Goal: Find specific page/section: Find specific page/section

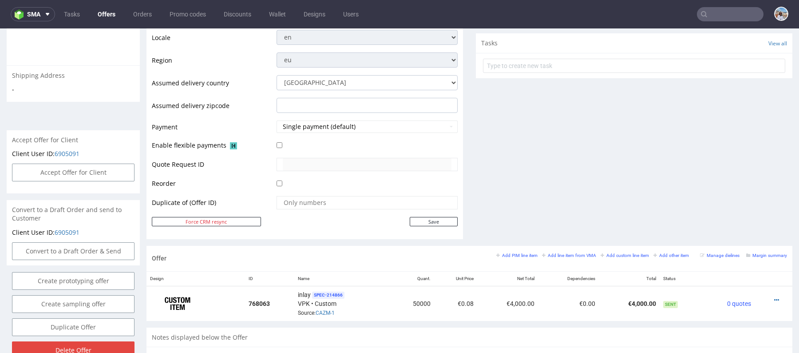
scroll to position [313, 0]
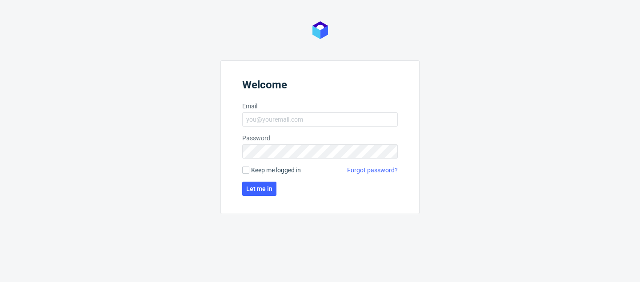
click at [309, 109] on label "Email" at bounding box center [319, 106] width 155 height 9
click at [309, 112] on input "Email" at bounding box center [319, 119] width 155 height 14
click at [309, 117] on input "Email" at bounding box center [319, 119] width 155 height 14
type input "marta.kozlowska@packhelp.com"
click at [259, 189] on span "Let me in" at bounding box center [259, 189] width 26 height 6
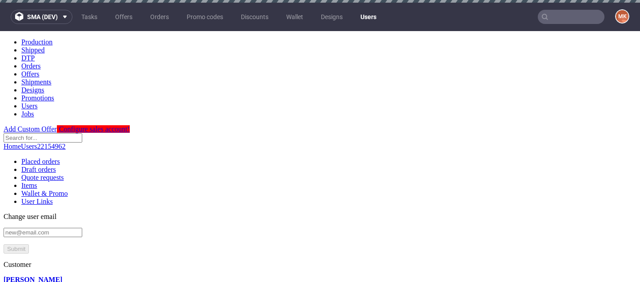
click at [66, 143] on link "22154962" at bounding box center [51, 147] width 28 height 8
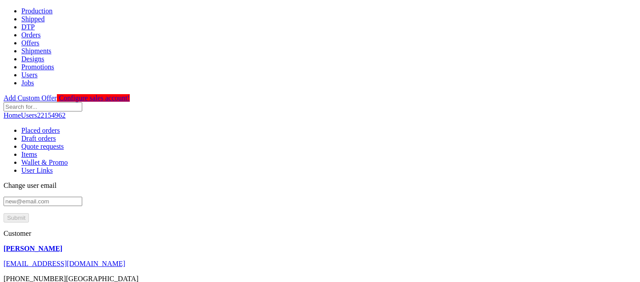
click at [41, 31] on link "Orders" at bounding box center [31, 35] width 20 height 8
click at [40, 39] on link "Offers" at bounding box center [30, 43] width 18 height 8
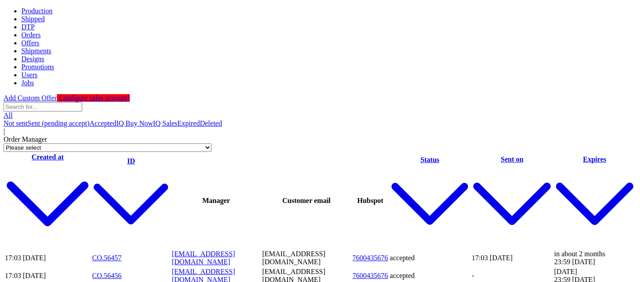
click at [100, 254] on link "CO.56457" at bounding box center [106, 258] width 29 height 8
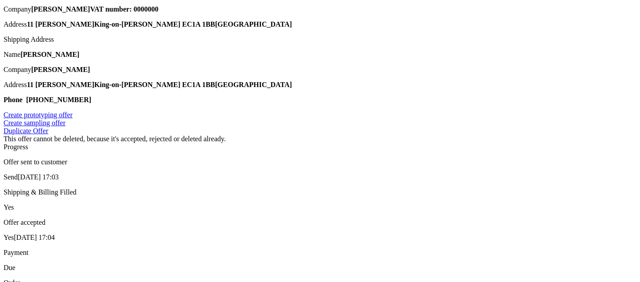
scroll to position [376, 0]
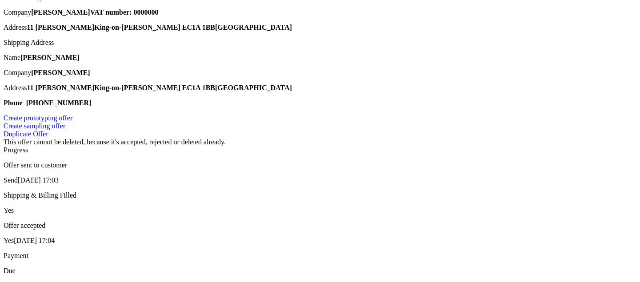
type input "2"
type input "50%"
click at [369, 148] on div at bounding box center [642, 148] width 640 height 0
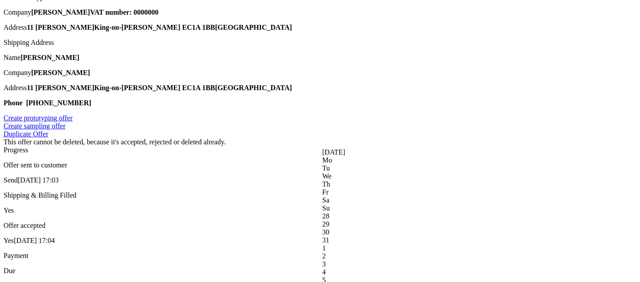
click at [376, 148] on div at bounding box center [642, 148] width 640 height 0
click at [348, 167] on div at bounding box center [642, 167] width 640 height 0
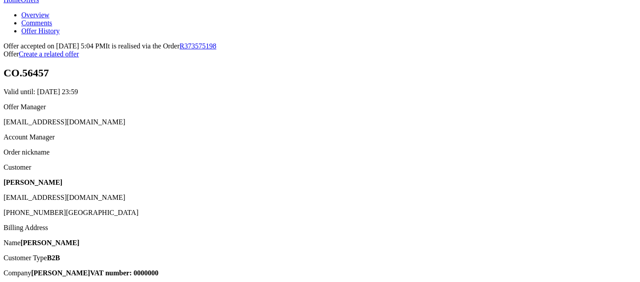
scroll to position [285, 0]
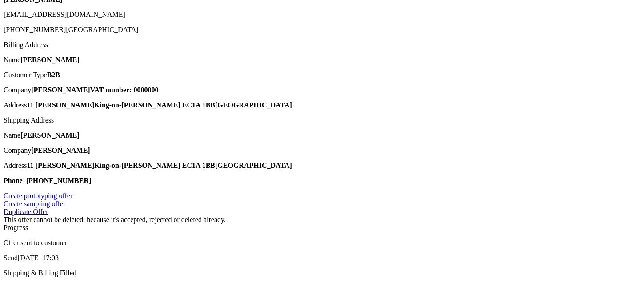
scroll to position [347, 0]
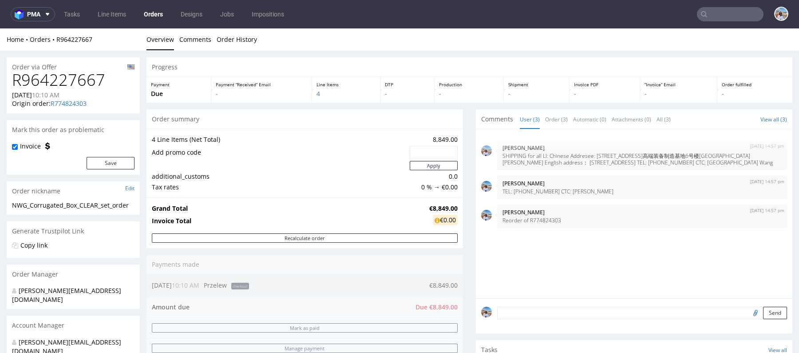
scroll to position [2, 0]
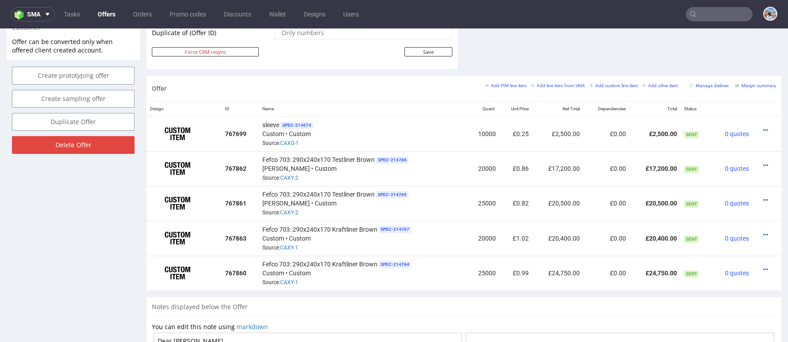
scroll to position [485, 0]
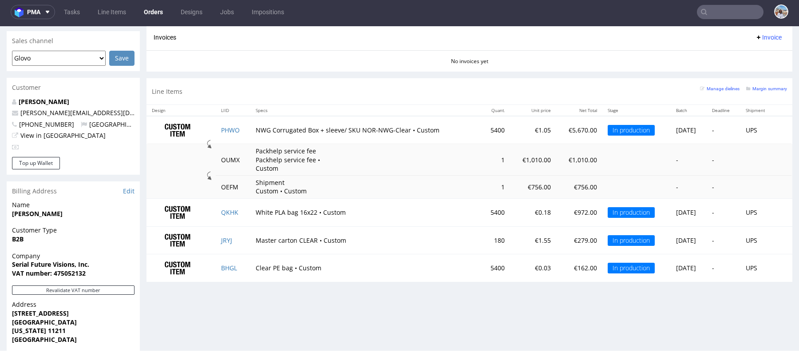
scroll to position [474, 0]
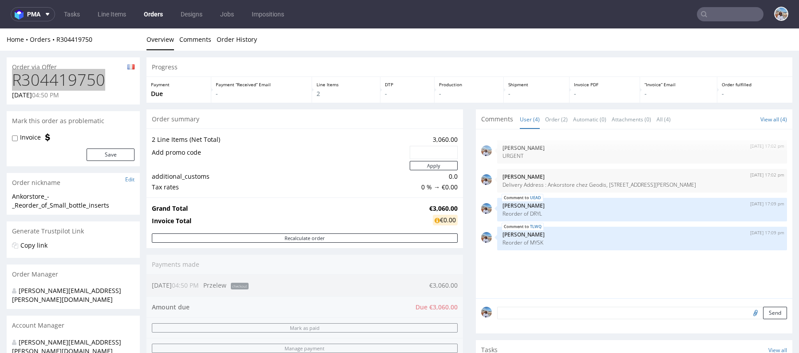
click at [711, 14] on input "text" at bounding box center [730, 14] width 67 height 14
paste input "JRDB"
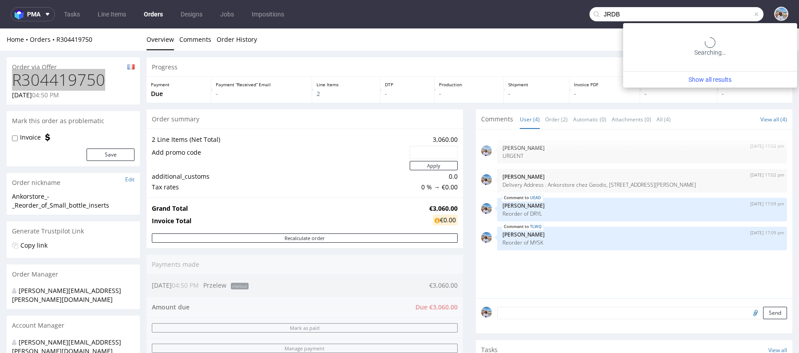
type input "JRDB"
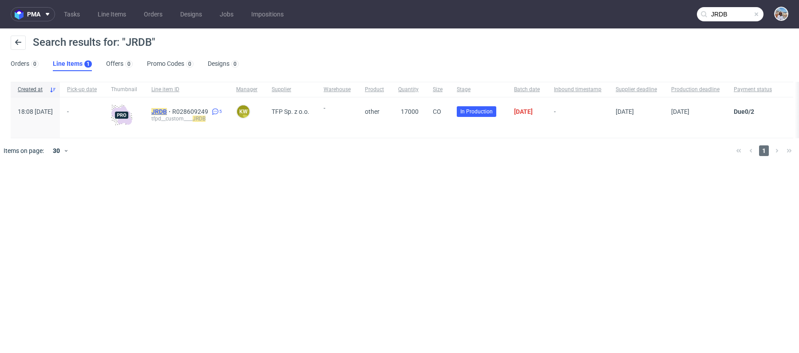
click at [167, 114] on mark "JRDB" at bounding box center [159, 111] width 16 height 7
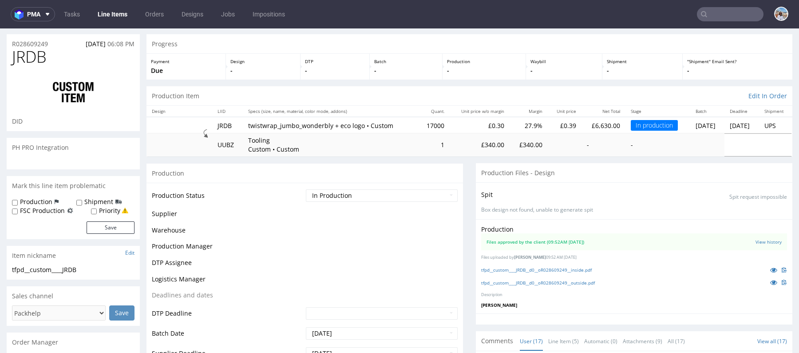
scroll to position [27, 0]
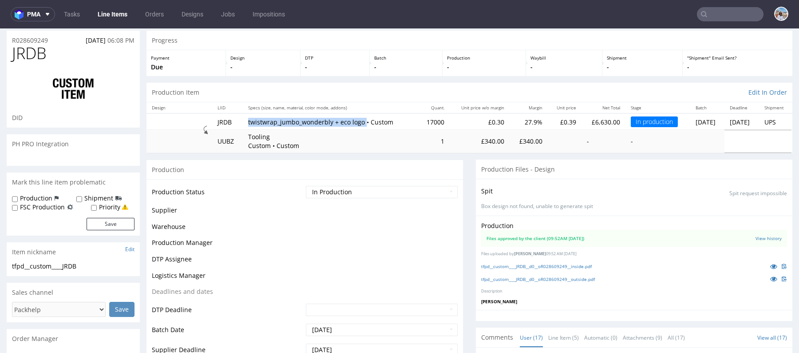
drag, startPoint x: 241, startPoint y: 120, endPoint x: 358, endPoint y: 122, distance: 117.3
click at [358, 122] on td "twistwrap_jumbo_wonderbly + eco logo • Custom" at bounding box center [330, 121] width 175 height 16
copy p "twistwrap_jumbo_wonderbly + eco logo"
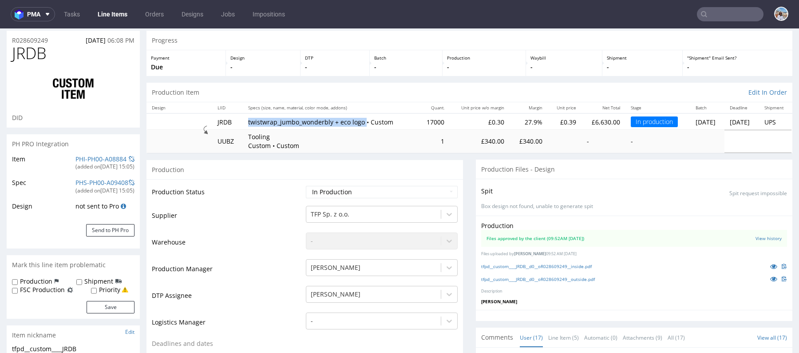
scroll to position [571, 0]
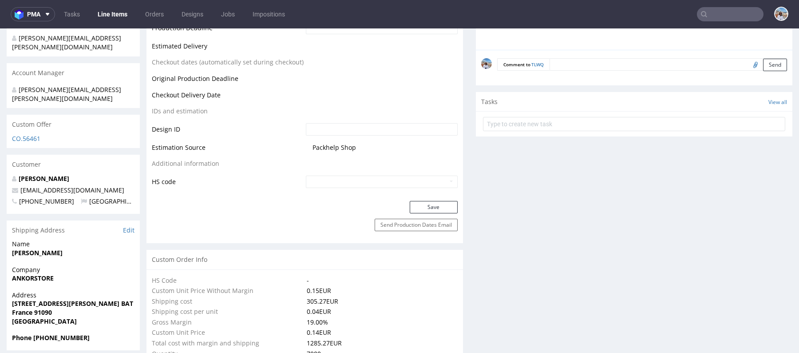
scroll to position [2, 0]
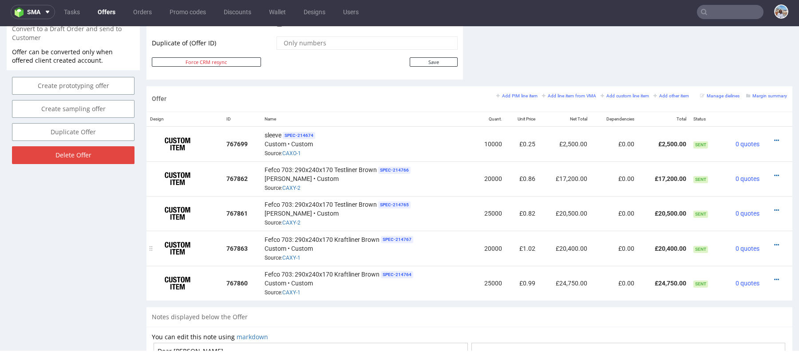
scroll to position [472, 0]
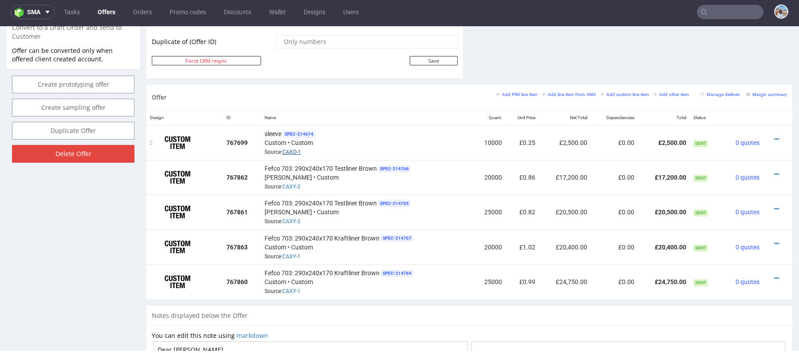
click at [293, 149] on link "CAXO-1" at bounding box center [291, 152] width 19 height 6
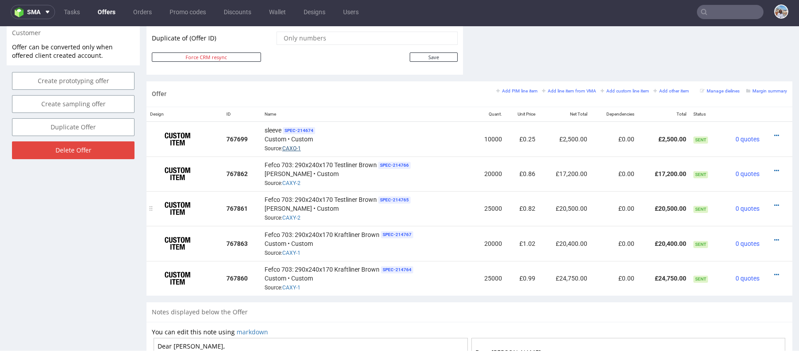
scroll to position [477, 0]
click at [295, 249] on link "CAXY-1" at bounding box center [291, 252] width 18 height 6
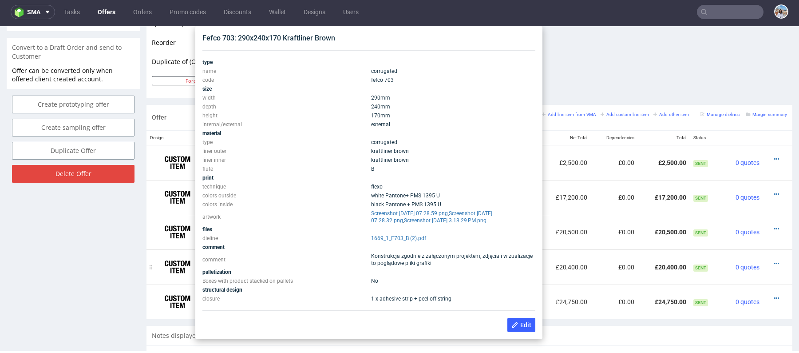
scroll to position [451, 0]
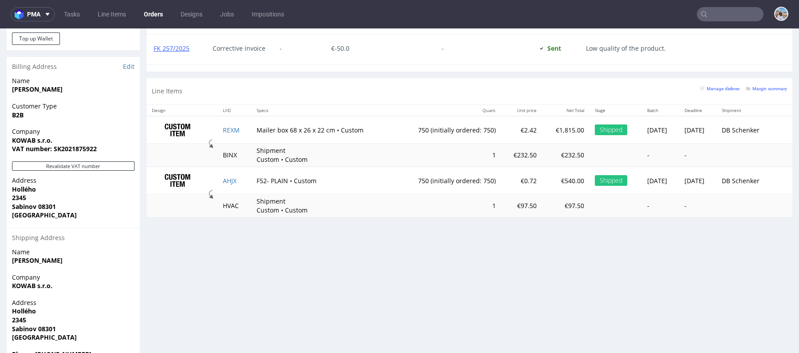
scroll to position [509, 0]
